Goal: Check status: Check status

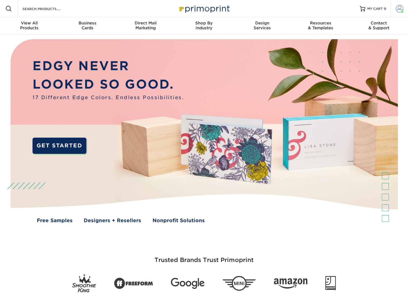
click at [398, 9] on span at bounding box center [399, 9] width 8 height 8
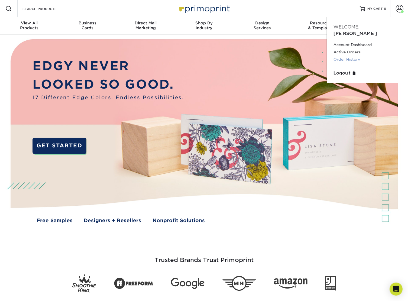
click at [352, 56] on link "Order History" at bounding box center [367, 59] width 68 height 7
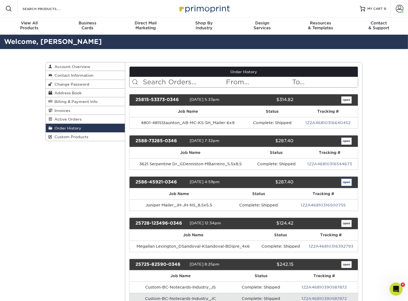
drag, startPoint x: 346, startPoint y: 181, endPoint x: 342, endPoint y: 185, distance: 6.3
click at [346, 181] on link "open" at bounding box center [346, 182] width 10 height 7
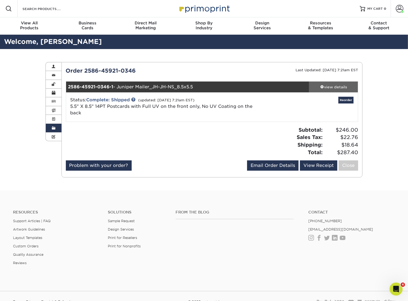
click at [327, 84] on div "view details" at bounding box center [333, 86] width 49 height 5
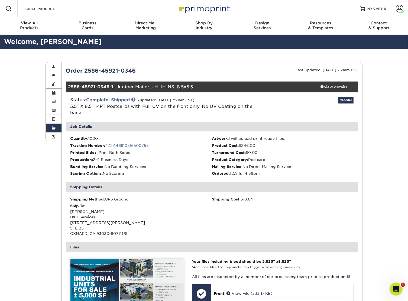
drag, startPoint x: 314, startPoint y: 70, endPoint x: 362, endPoint y: 71, distance: 47.9
click at [362, 71] on div "Current Orders 0 Active 0 Missing Files" at bounding box center [211, 257] width 301 height 391
copy small "[DATE] 7:21am EST"
